Goal: Browse casually: Explore the website without a specific task or goal

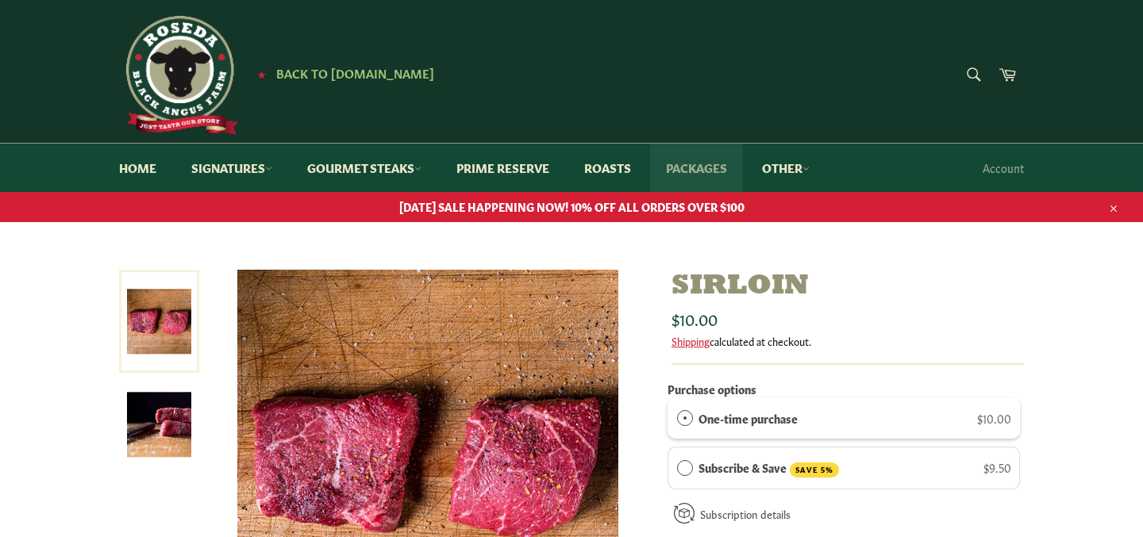
click at [710, 167] on link "Packages" at bounding box center [696, 168] width 93 height 48
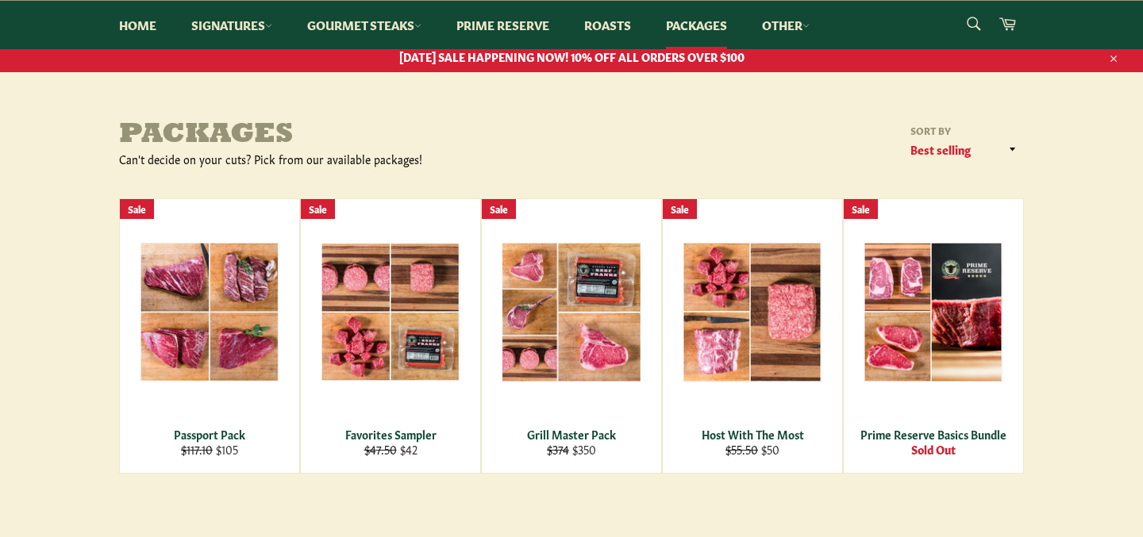
scroll to position [156, 0]
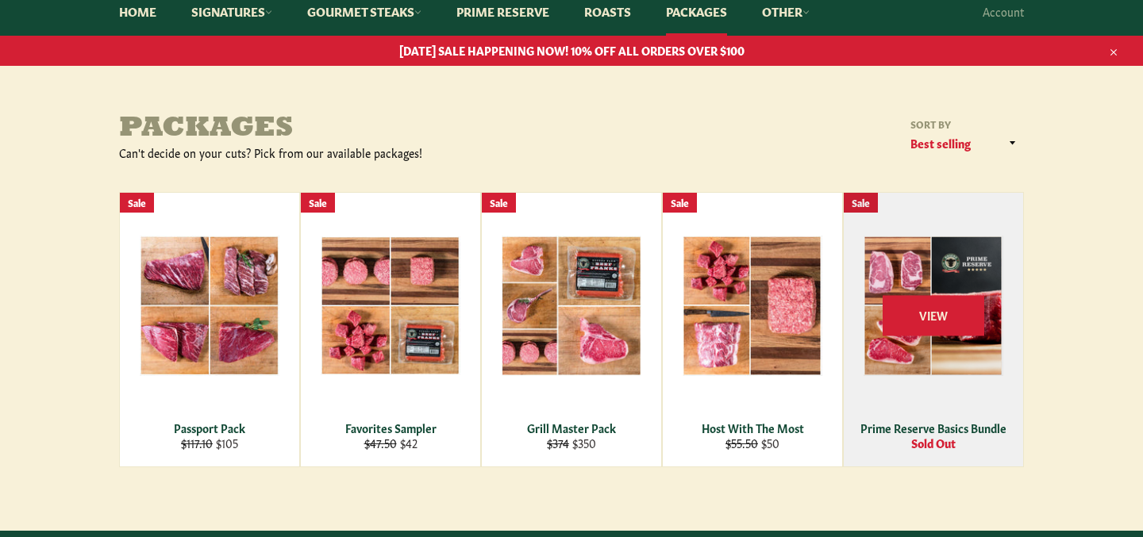
click at [925, 433] on div "Prime Reserve Basics Bundle" at bounding box center [934, 428] width 160 height 15
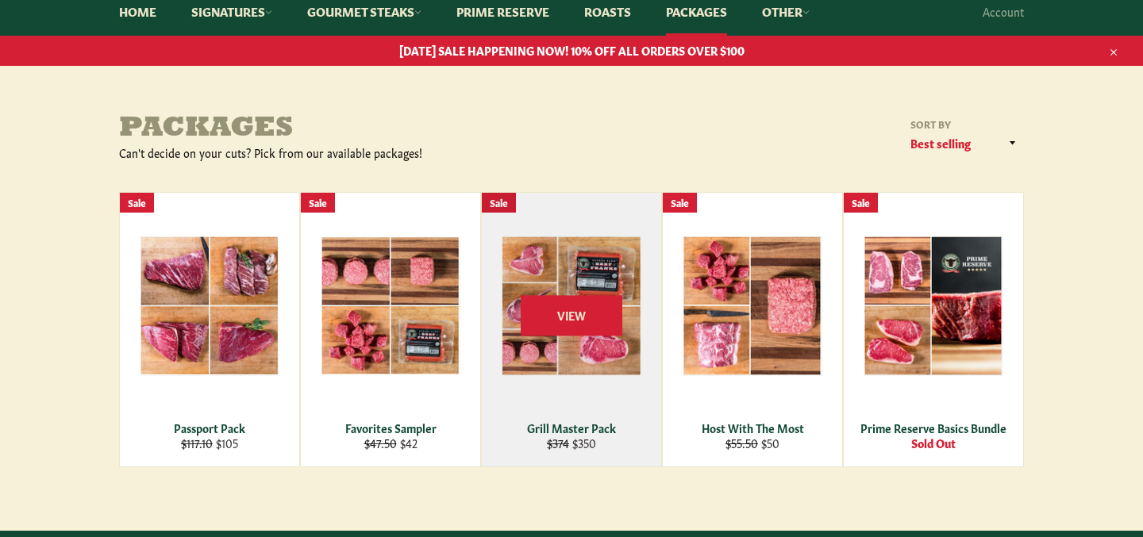
click at [564, 425] on div "Grill Master Pack" at bounding box center [572, 428] width 160 height 15
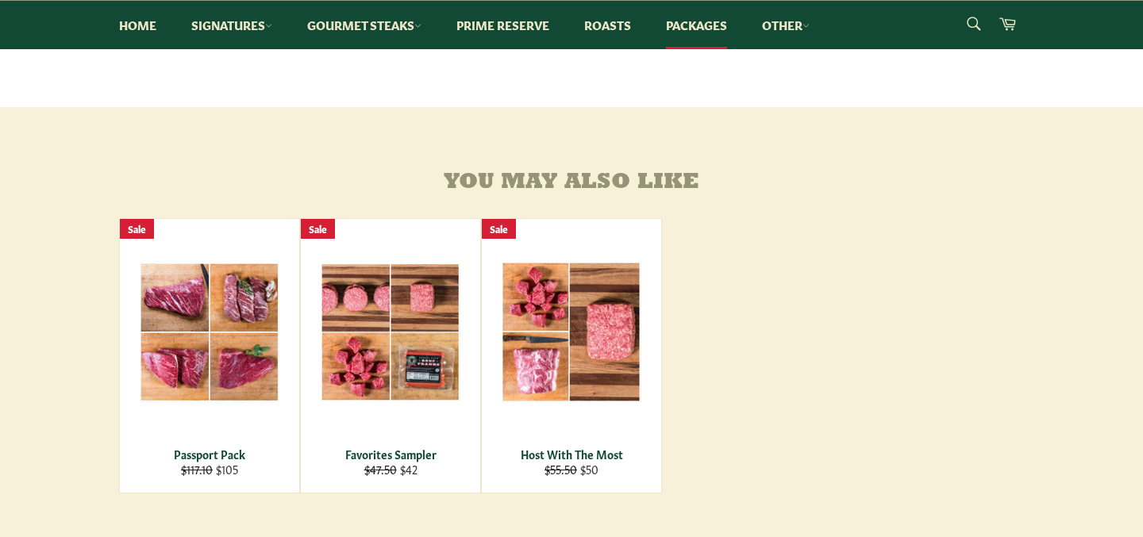
scroll to position [687, 0]
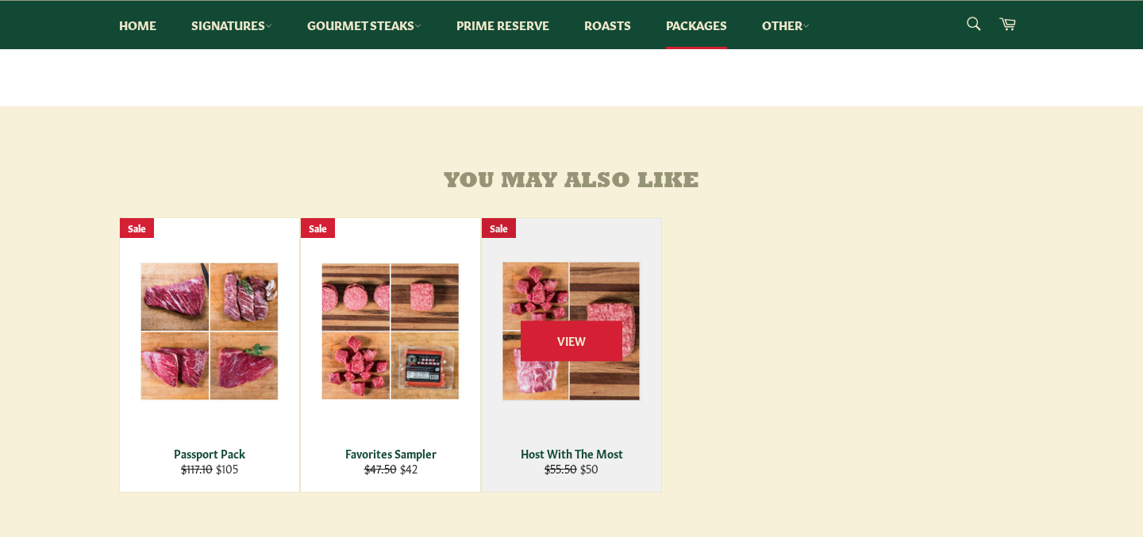
click at [559, 461] on div "Host With The Most" at bounding box center [572, 453] width 160 height 15
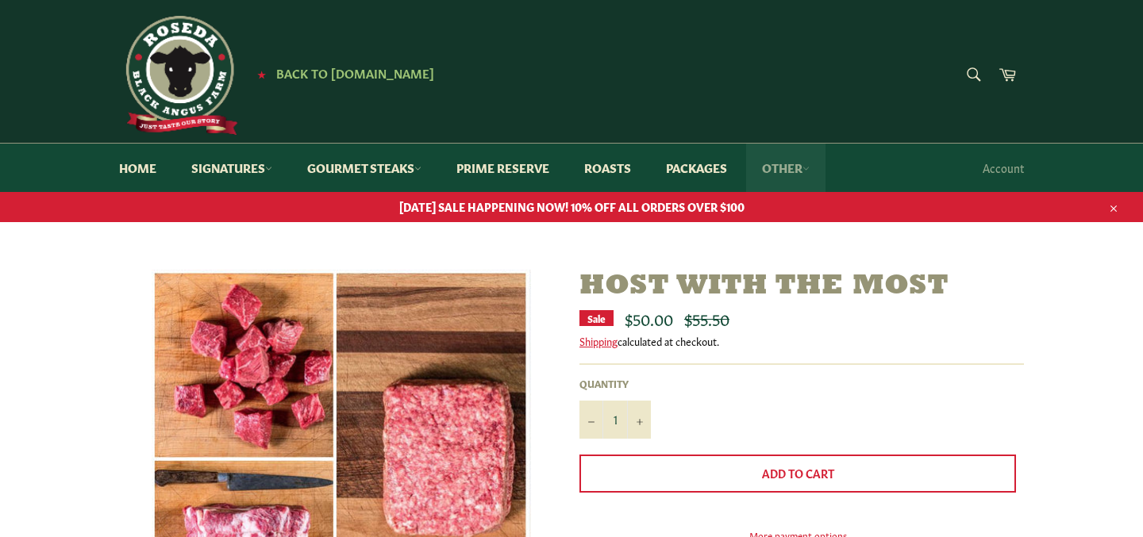
click at [795, 167] on link "Other" at bounding box center [785, 168] width 79 height 48
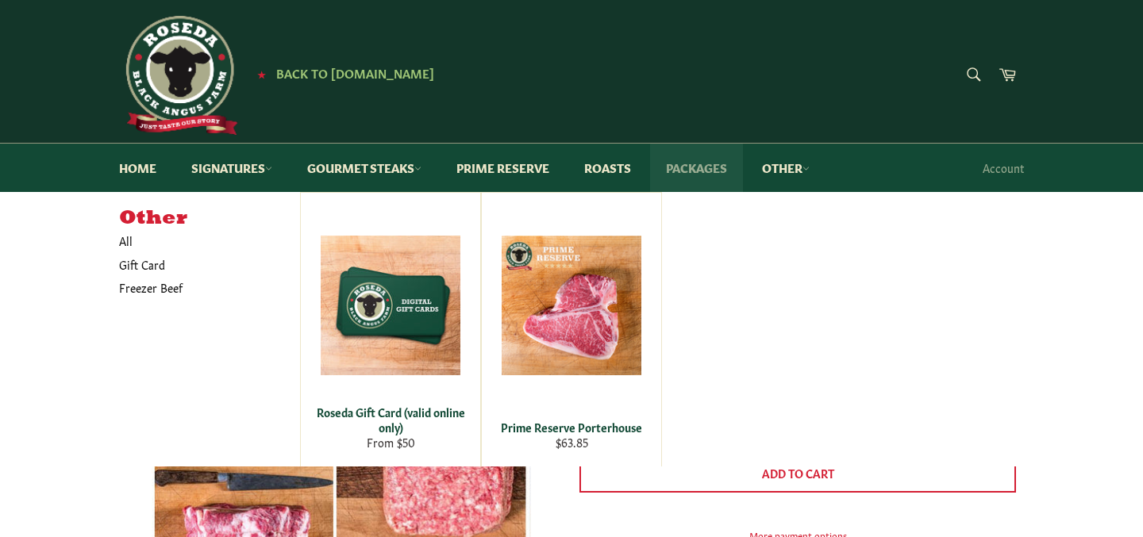
click at [698, 168] on link "Packages" at bounding box center [696, 168] width 93 height 48
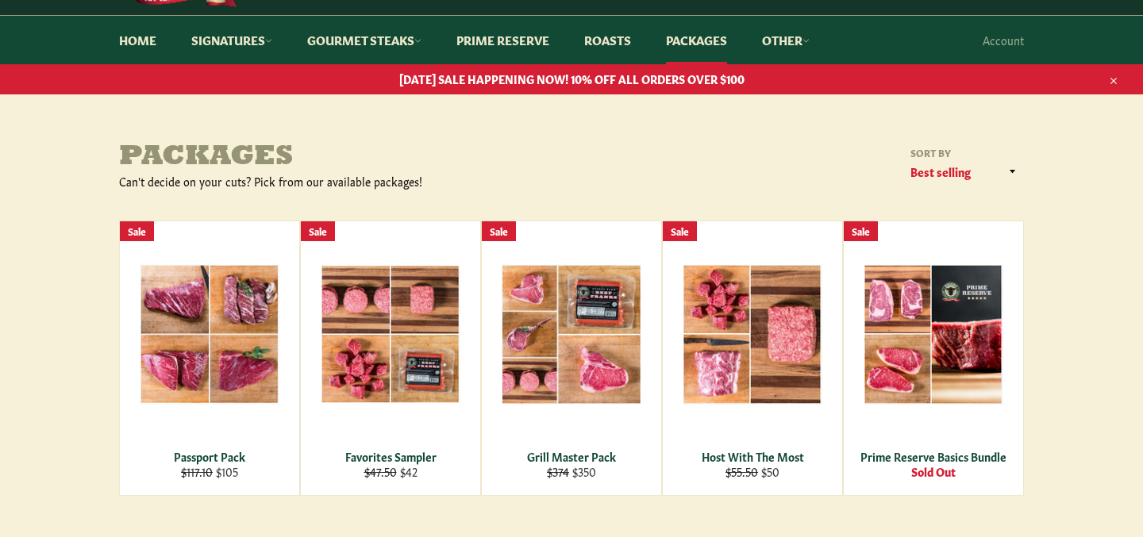
scroll to position [130, 0]
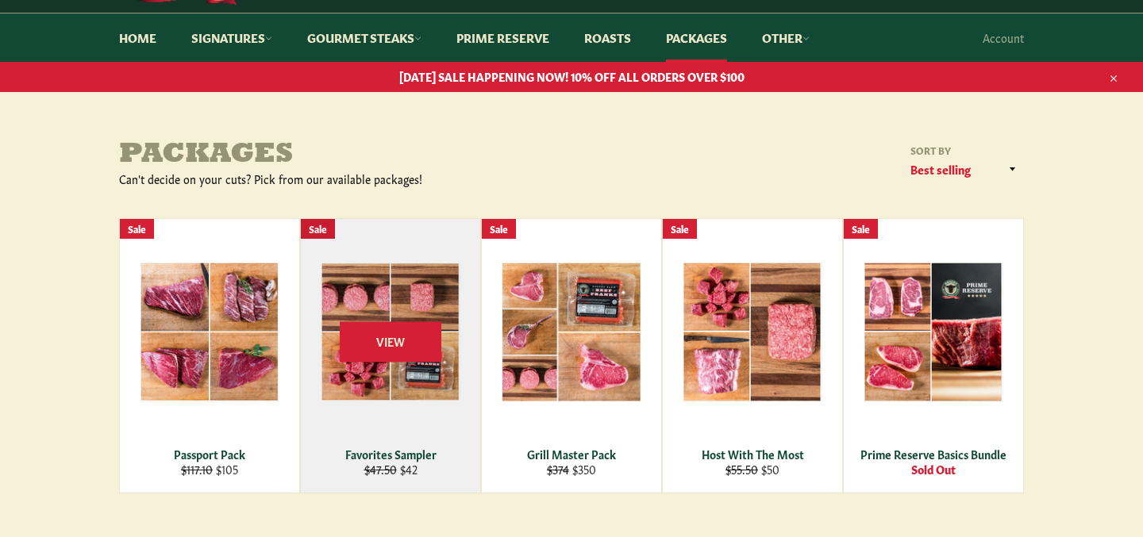
click at [345, 292] on div "View" at bounding box center [390, 356] width 179 height 274
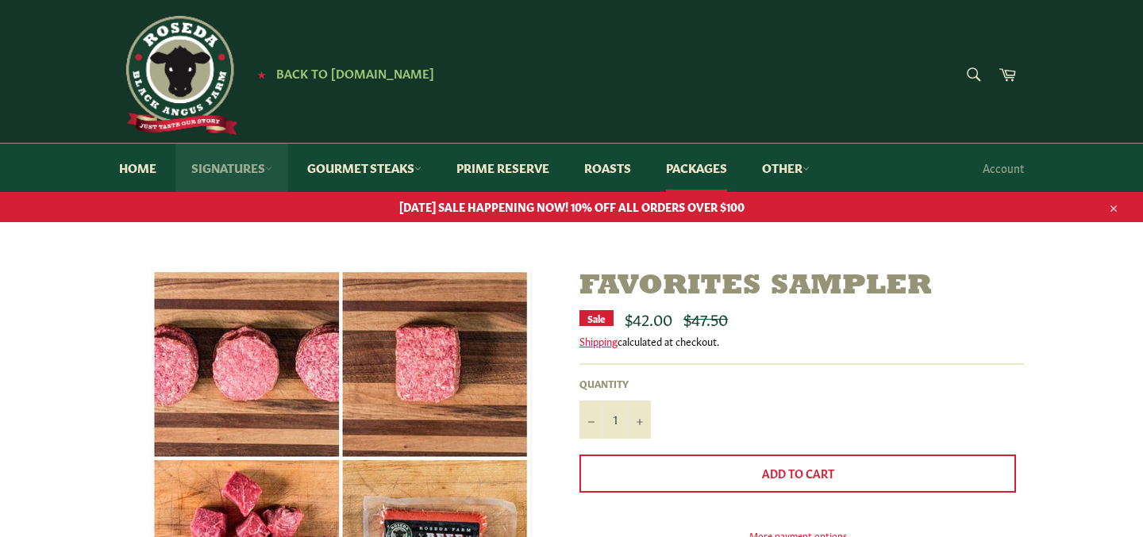
click at [231, 166] on link "Signatures" at bounding box center [231, 168] width 113 height 48
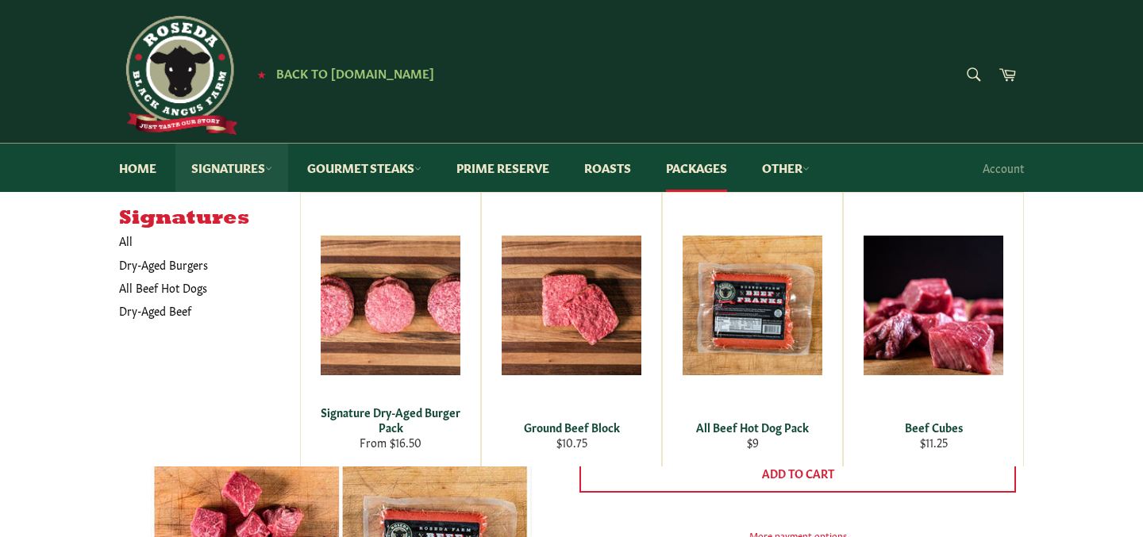
scroll to position [98, 0]
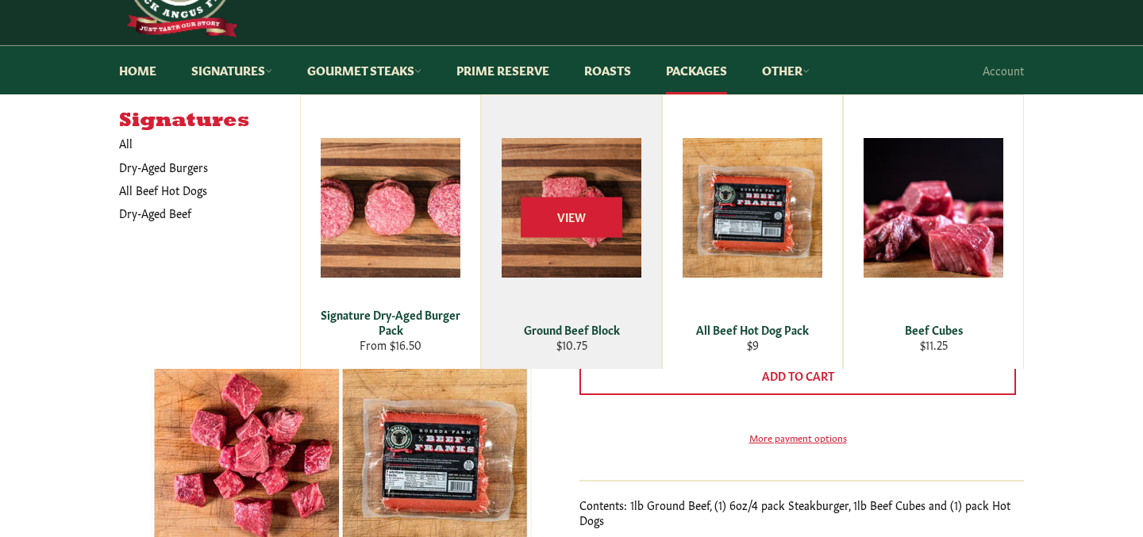
click at [577, 253] on div "View" at bounding box center [571, 232] width 179 height 274
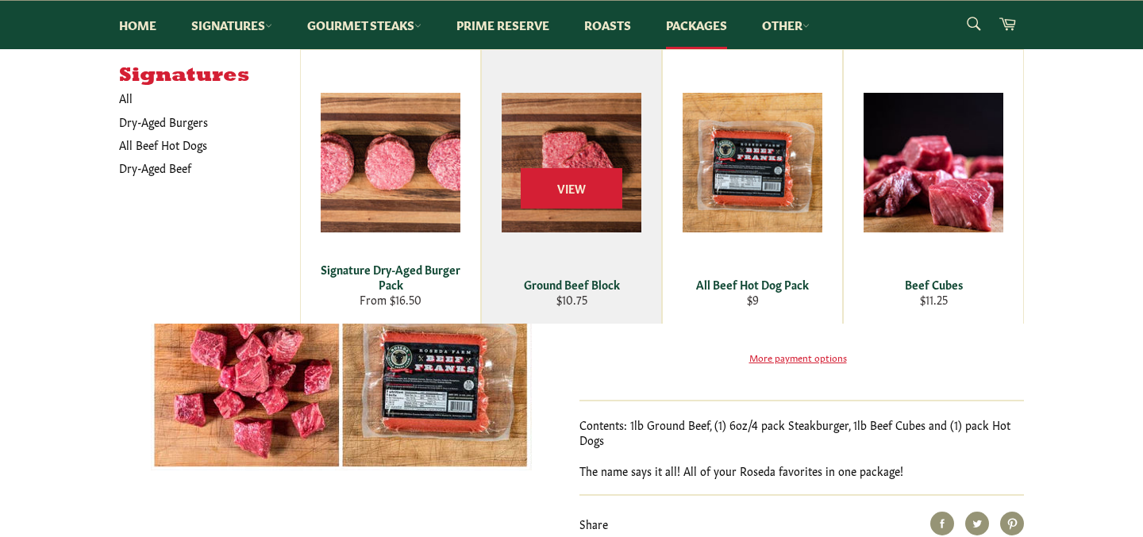
scroll to position [168, 0]
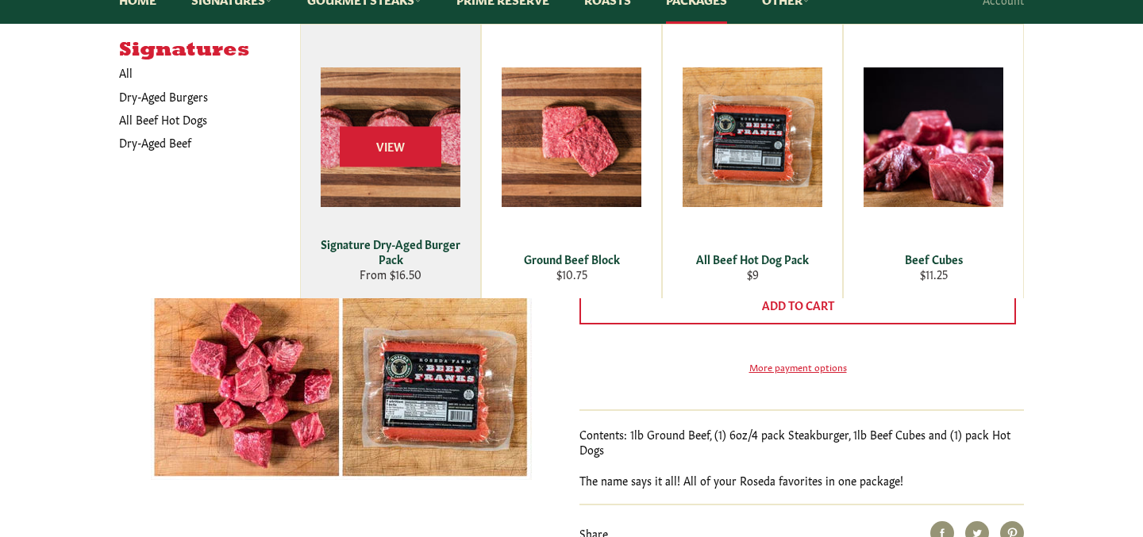
click at [388, 119] on div "View" at bounding box center [390, 162] width 179 height 274
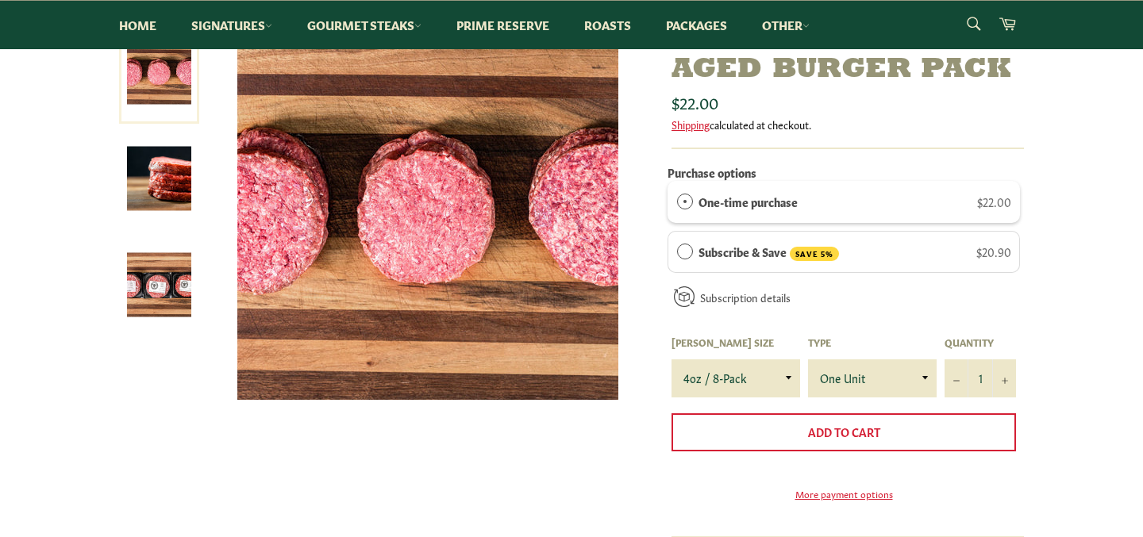
scroll to position [232, 0]
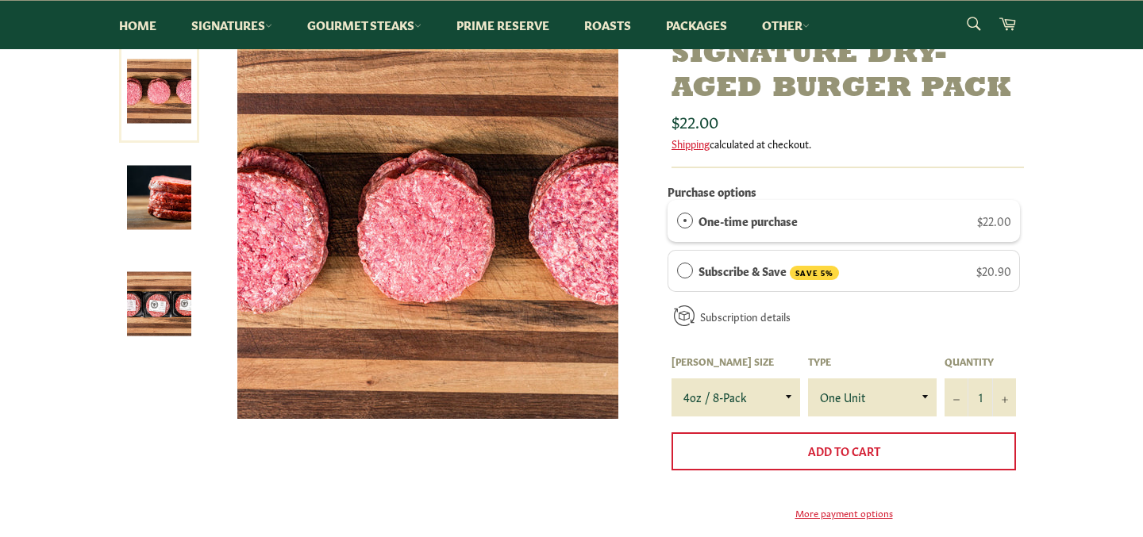
click at [162, 301] on img at bounding box center [159, 304] width 64 height 64
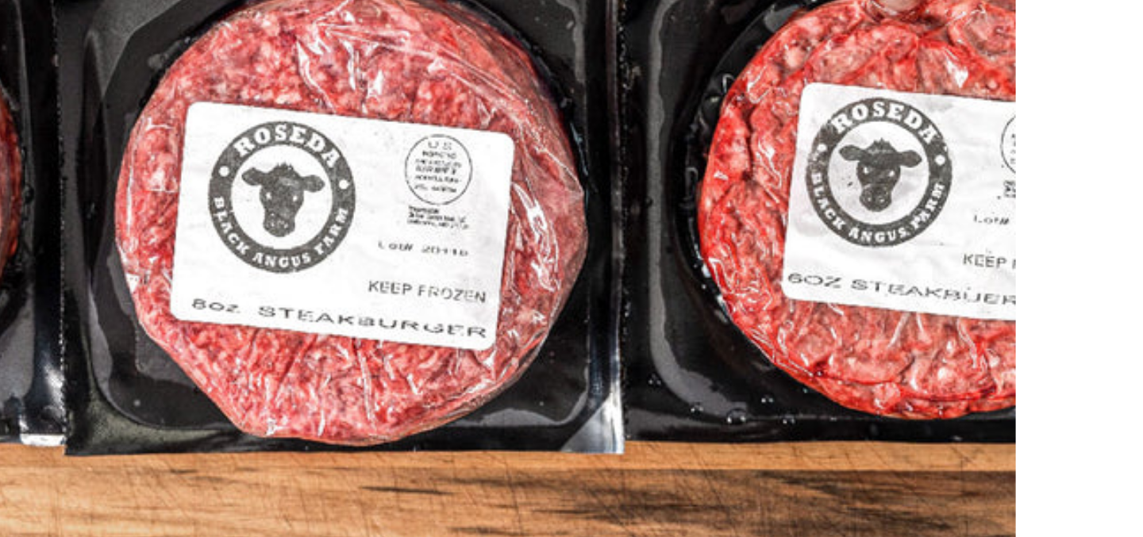
scroll to position [226, 0]
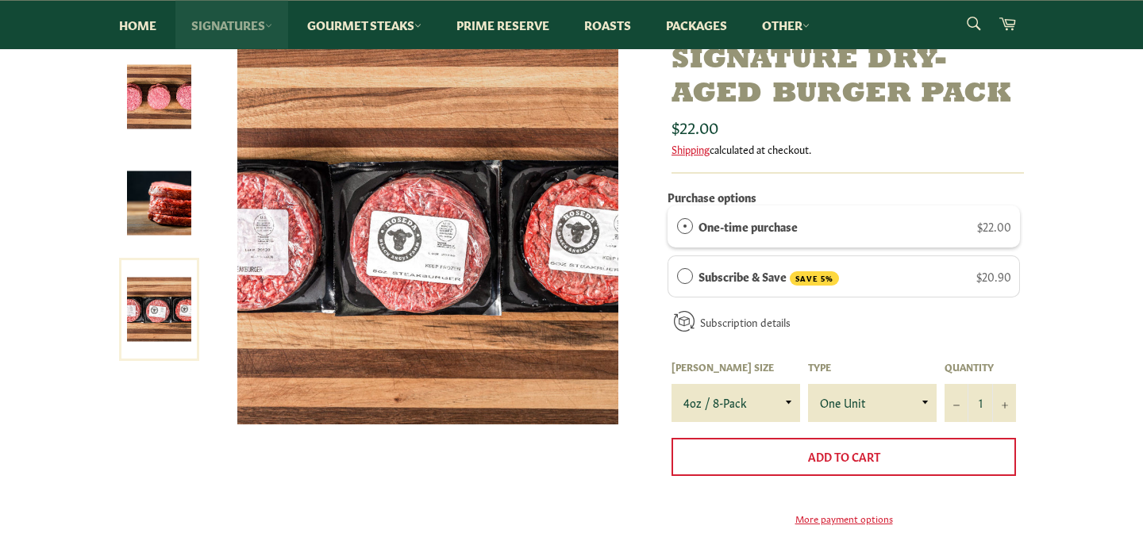
click at [229, 24] on link "Signatures" at bounding box center [231, 25] width 113 height 48
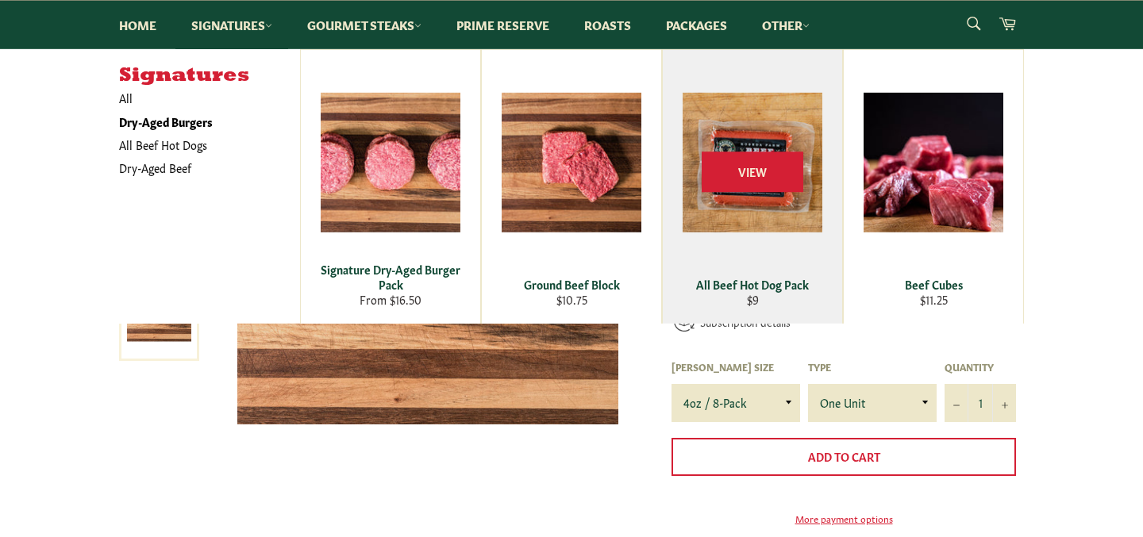
click at [741, 206] on div "View" at bounding box center [752, 187] width 179 height 274
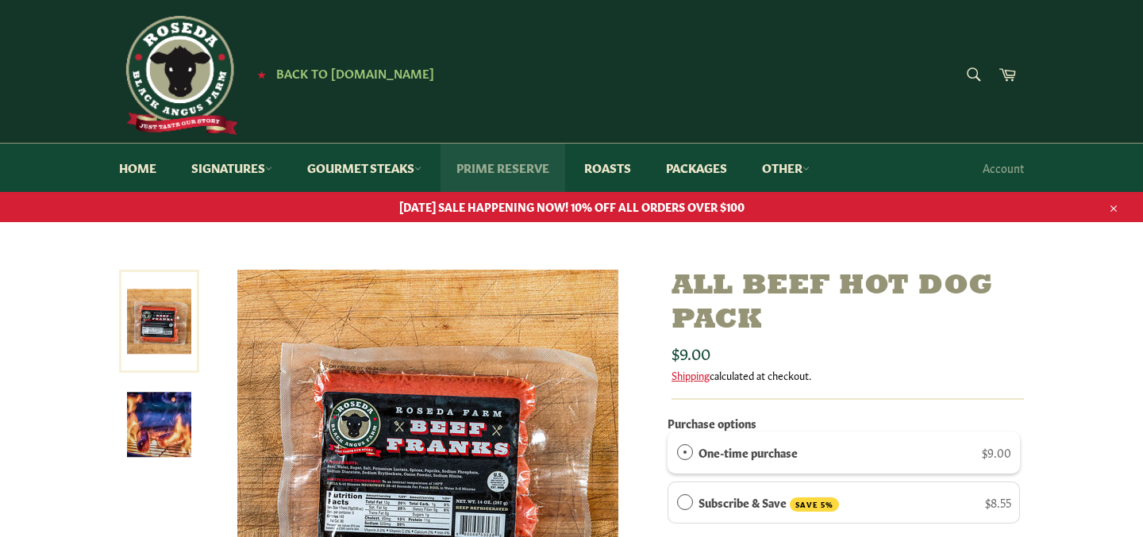
click at [539, 168] on link "Prime Reserve" at bounding box center [502, 168] width 125 height 48
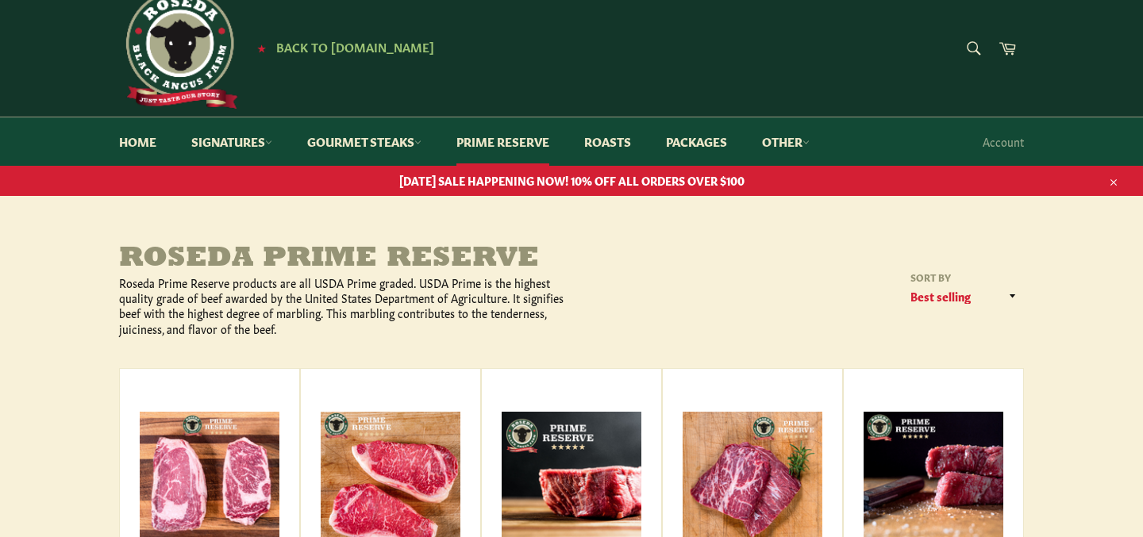
scroll to position [23, 0]
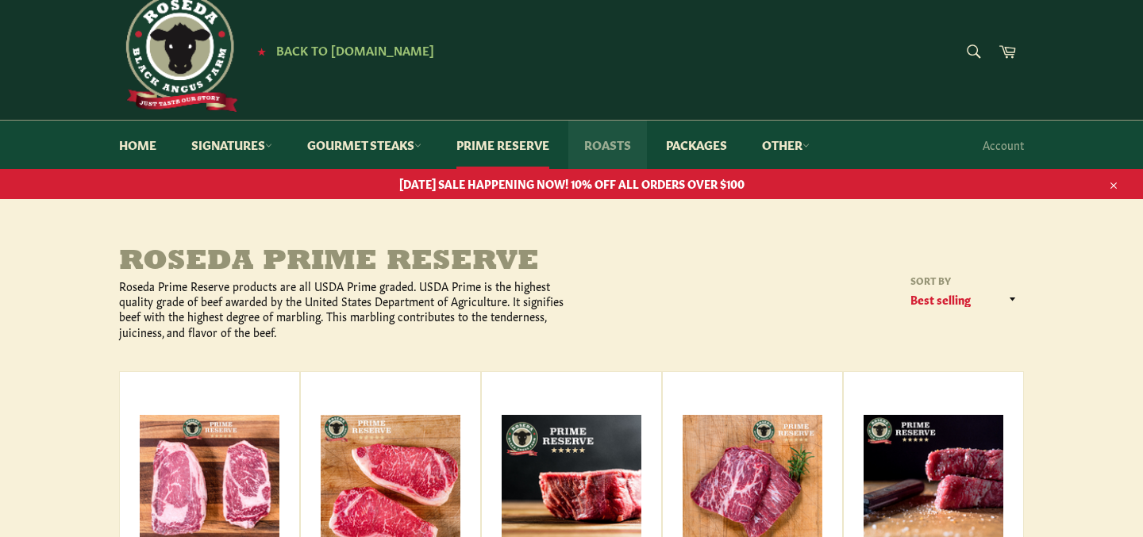
click at [622, 140] on link "Roasts" at bounding box center [607, 145] width 79 height 48
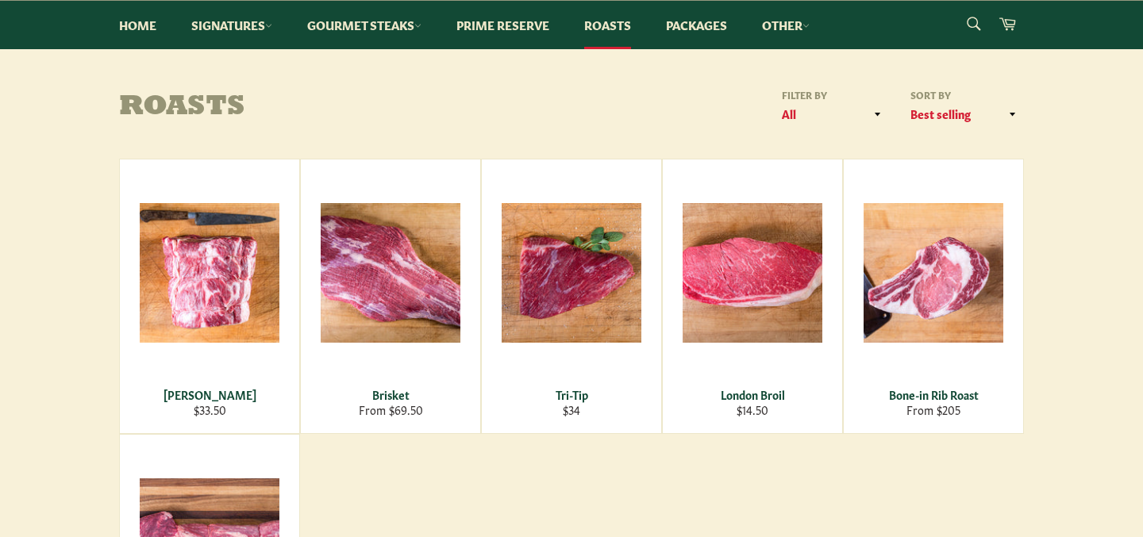
scroll to position [175, 0]
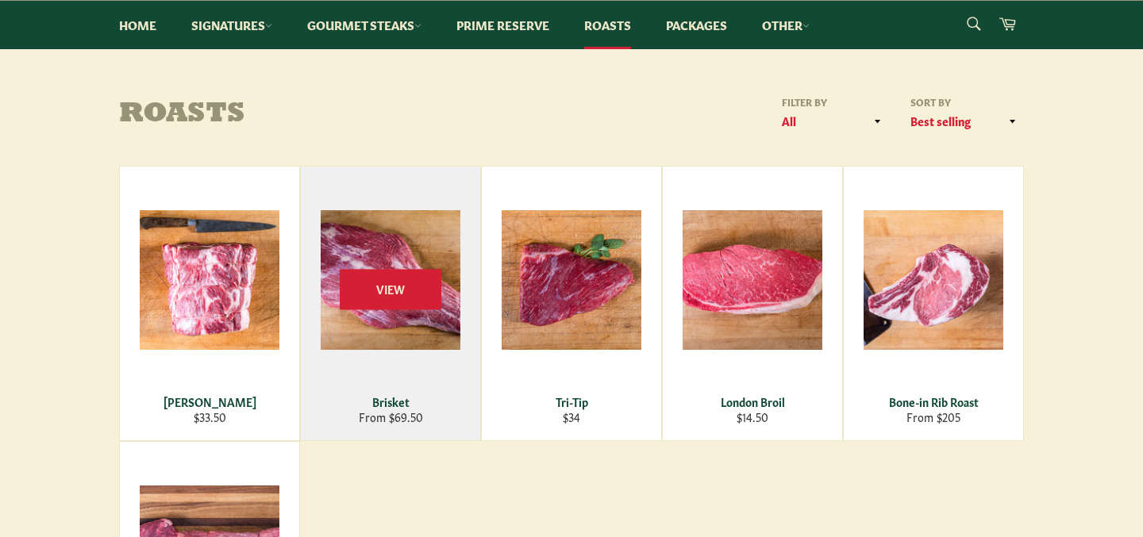
click at [368, 330] on div "View" at bounding box center [390, 304] width 179 height 274
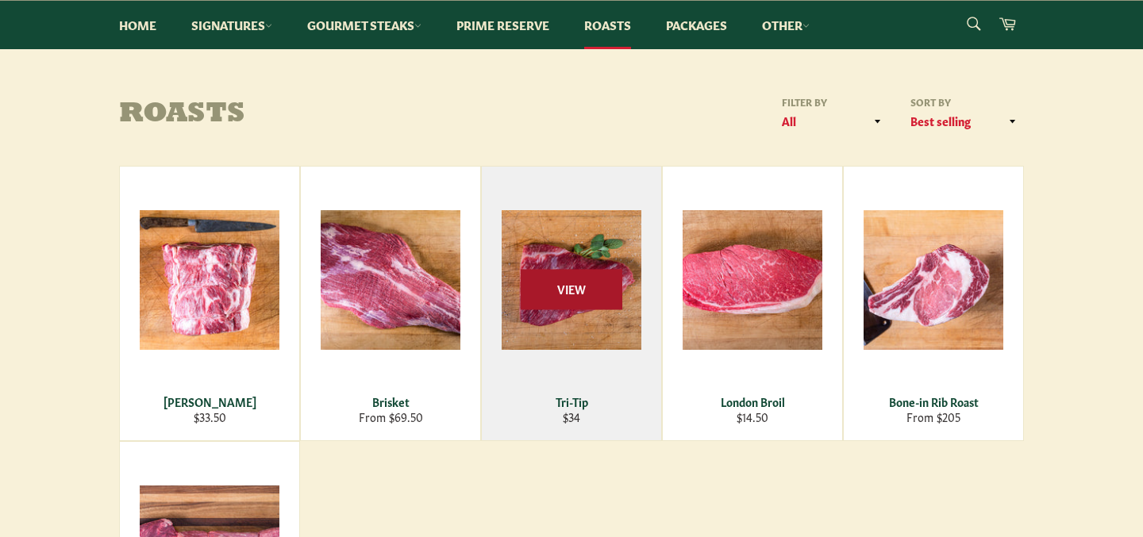
click at [556, 291] on span "View" at bounding box center [572, 289] width 102 height 40
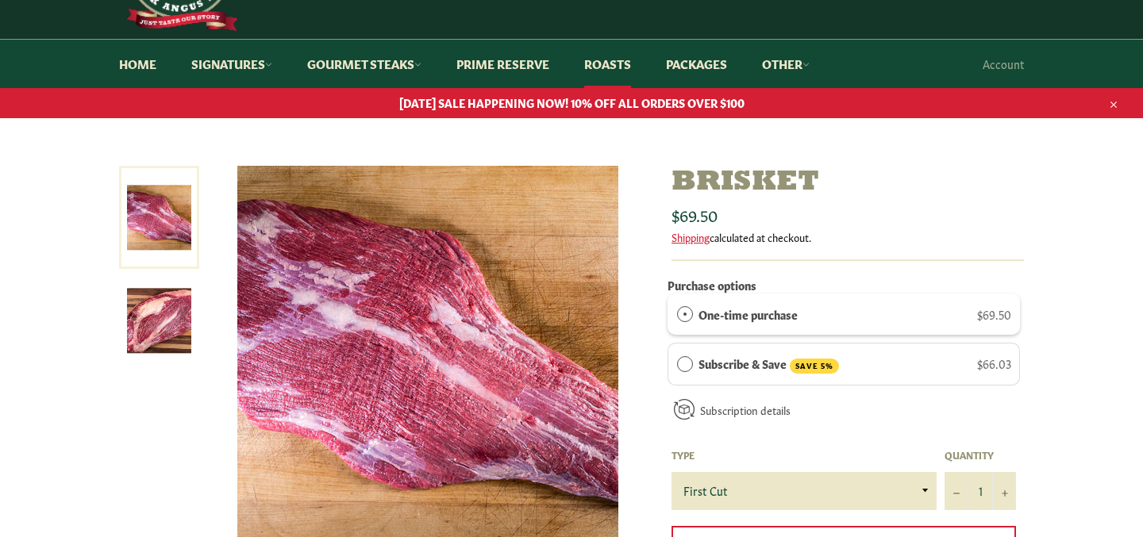
scroll to position [103, 0]
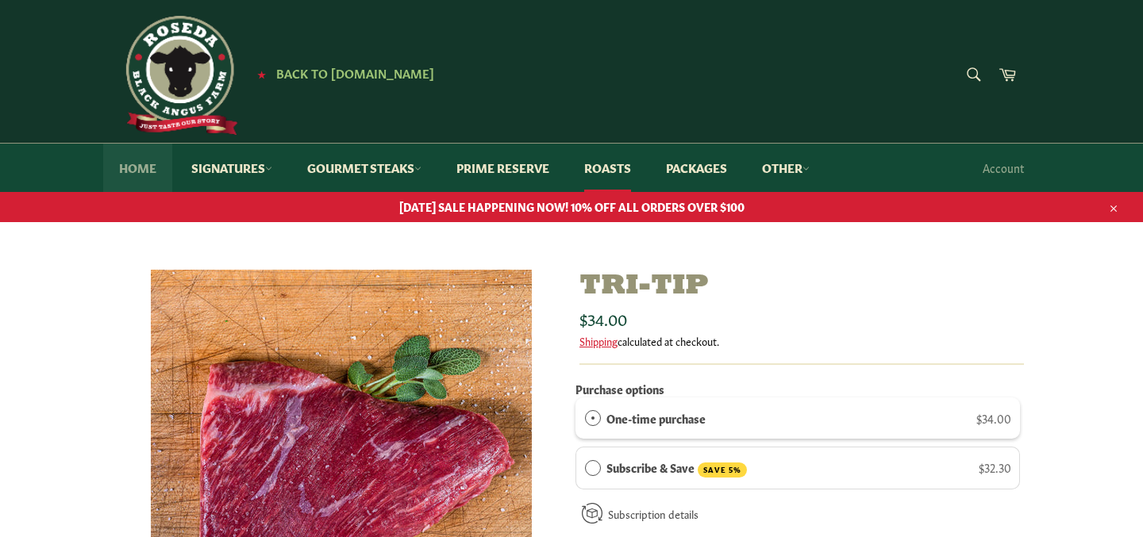
click at [140, 171] on link "Home" at bounding box center [137, 168] width 69 height 48
